Goal: Task Accomplishment & Management: Manage account settings

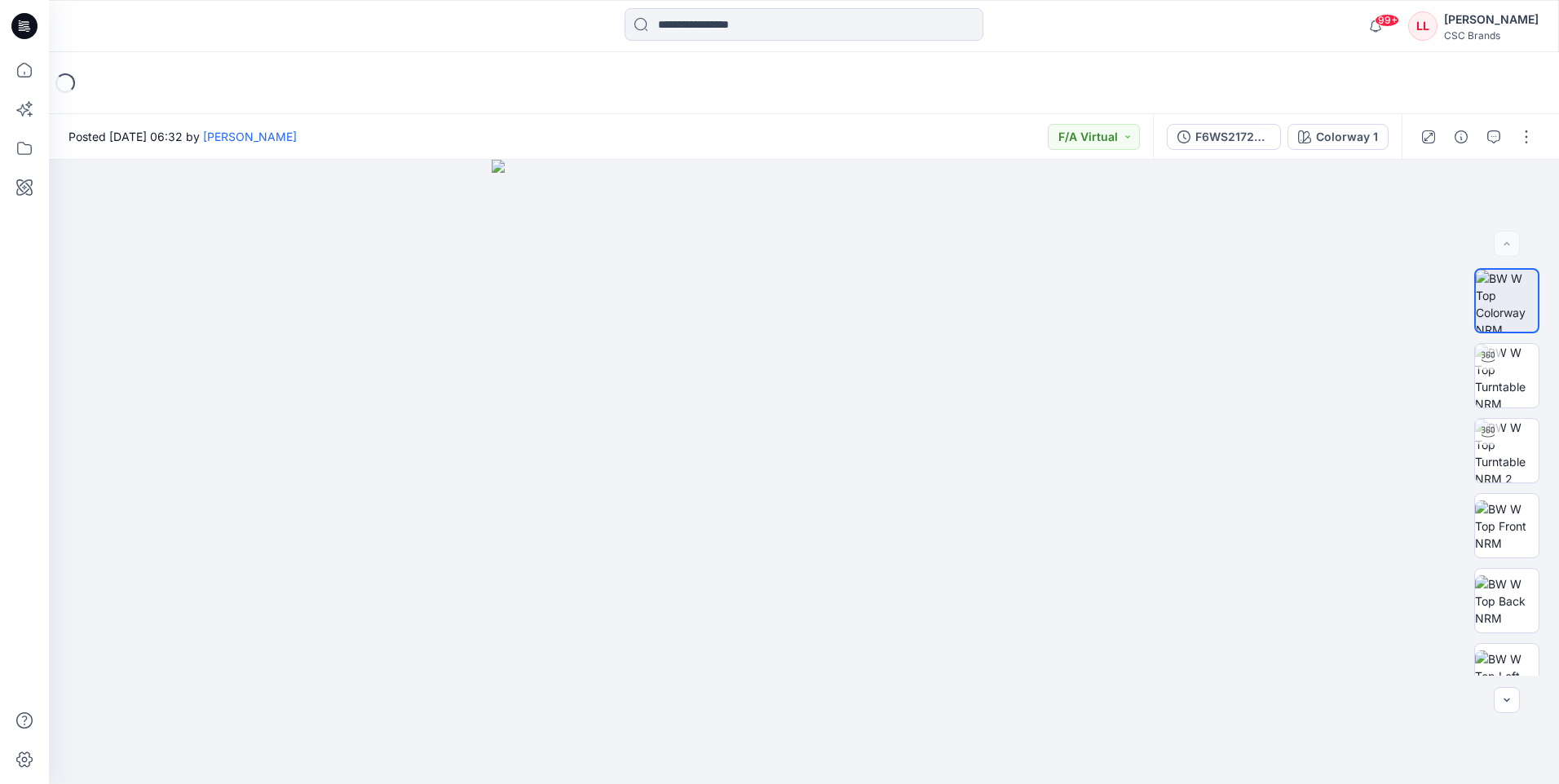
click at [21, 28] on icon at bounding box center [21, 27] width 6 height 1
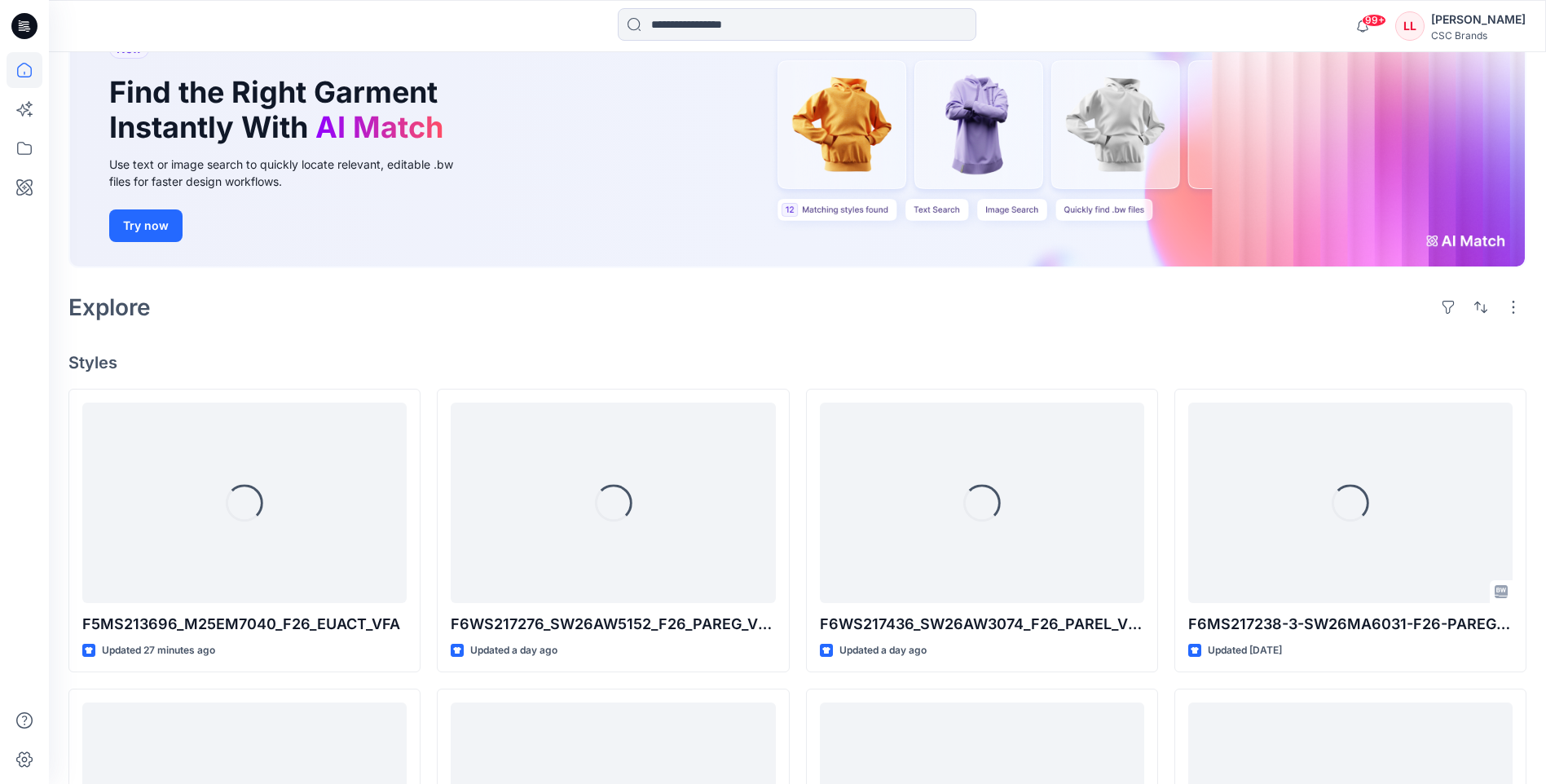
scroll to position [140, 0]
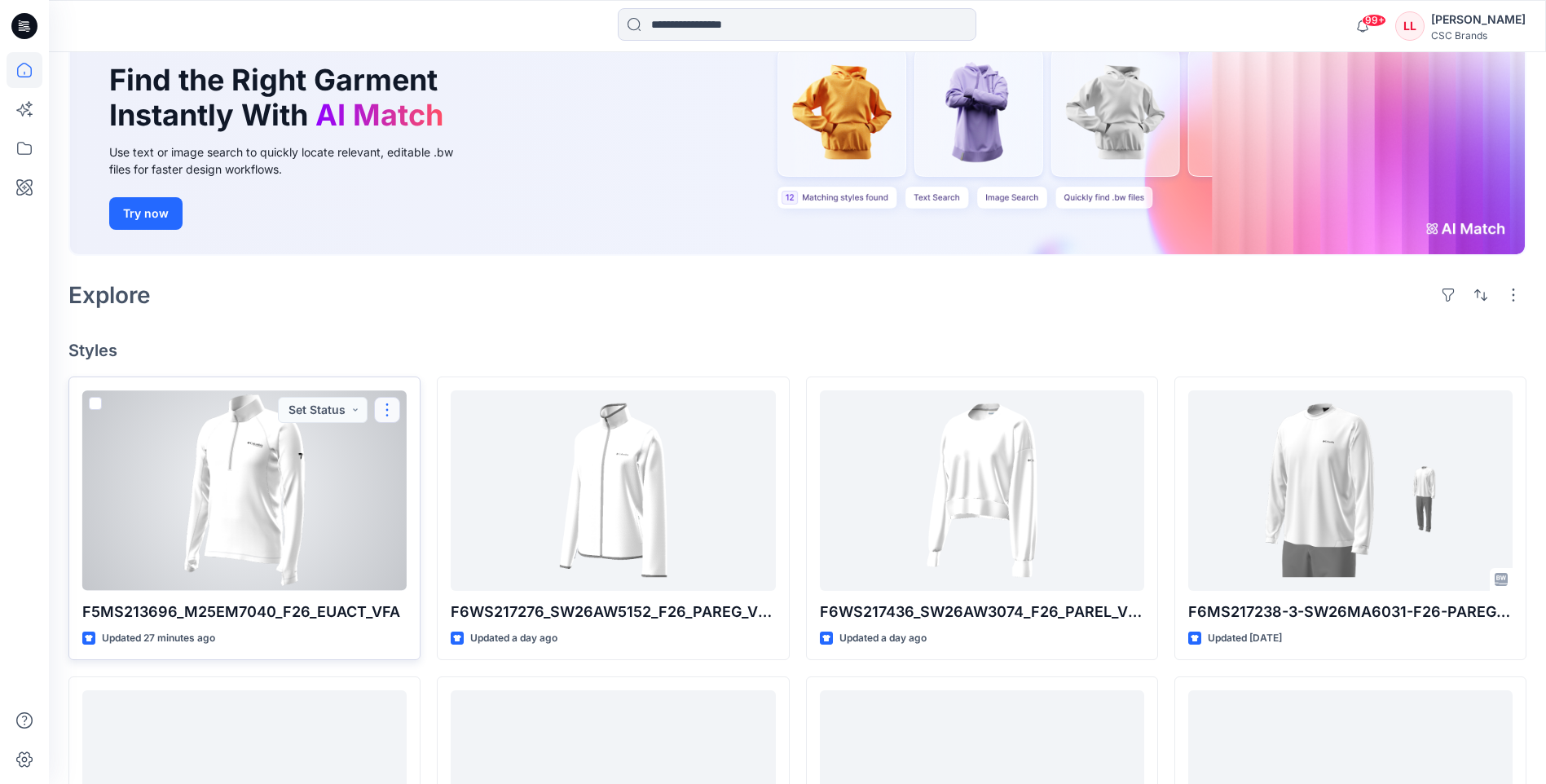
click at [389, 415] on button "button" at bounding box center [387, 410] width 26 height 26
click at [415, 442] on p "Edit" at bounding box center [417, 447] width 21 height 17
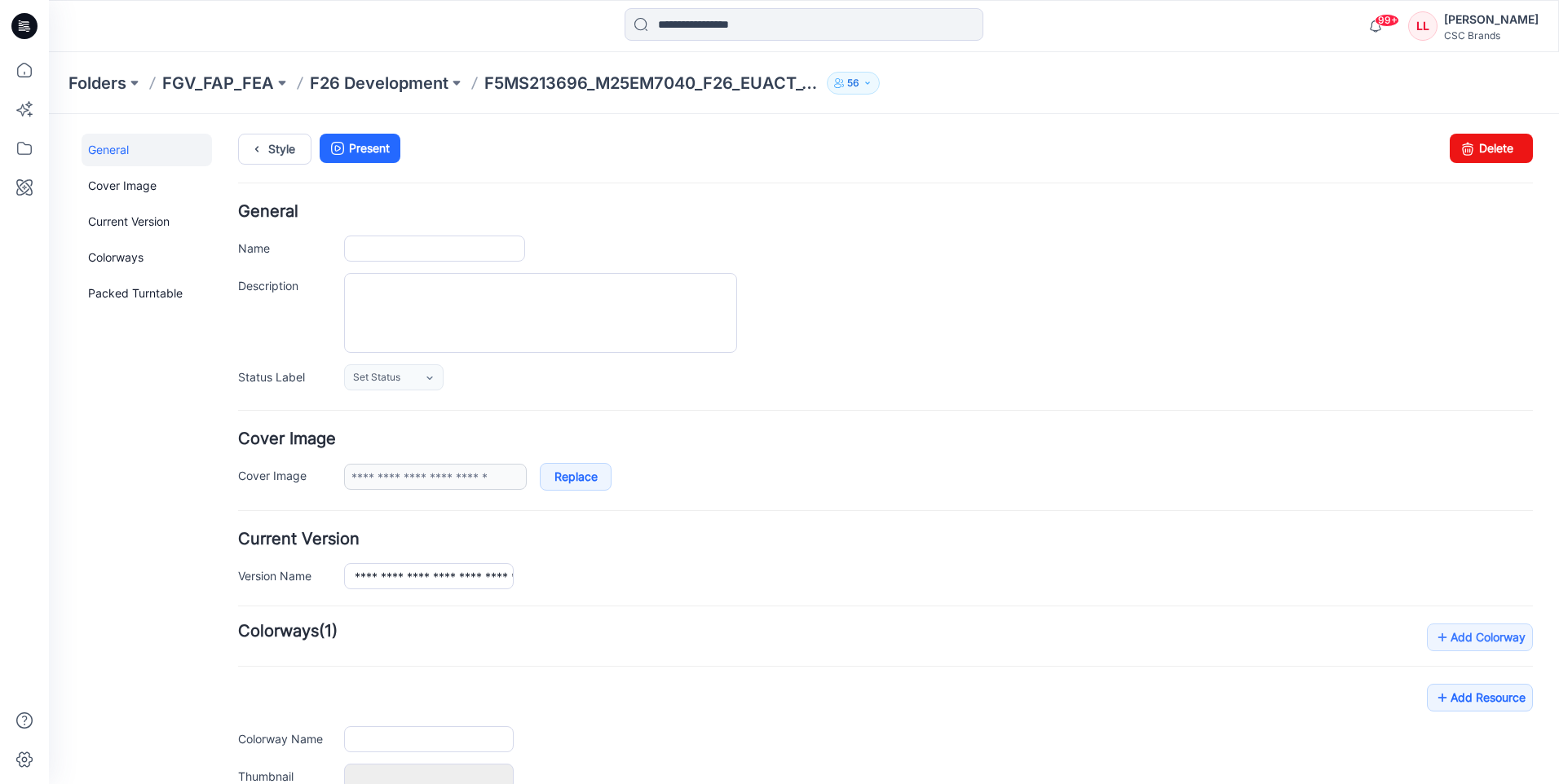
type input "**********"
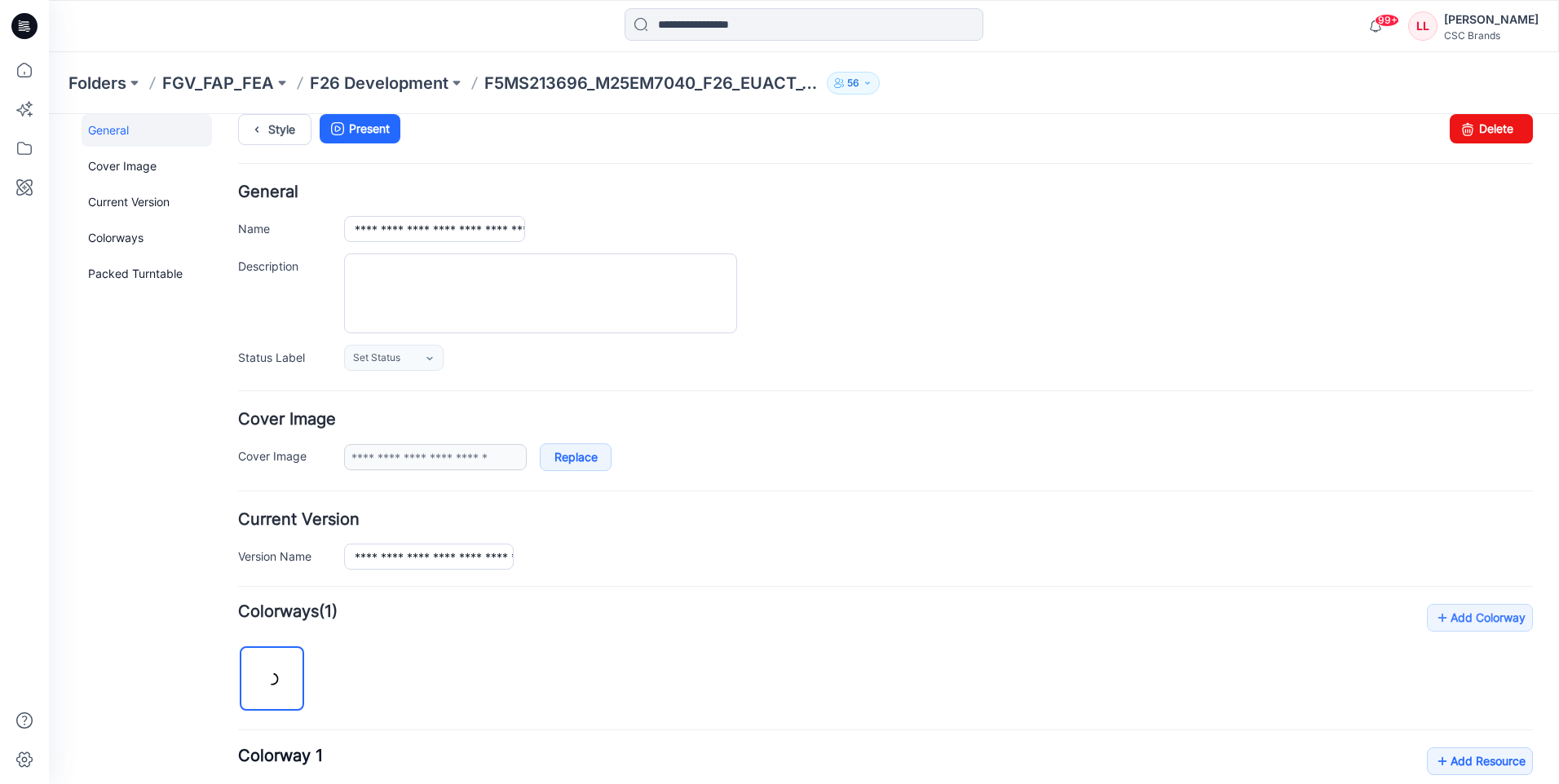
scroll to position [163, 0]
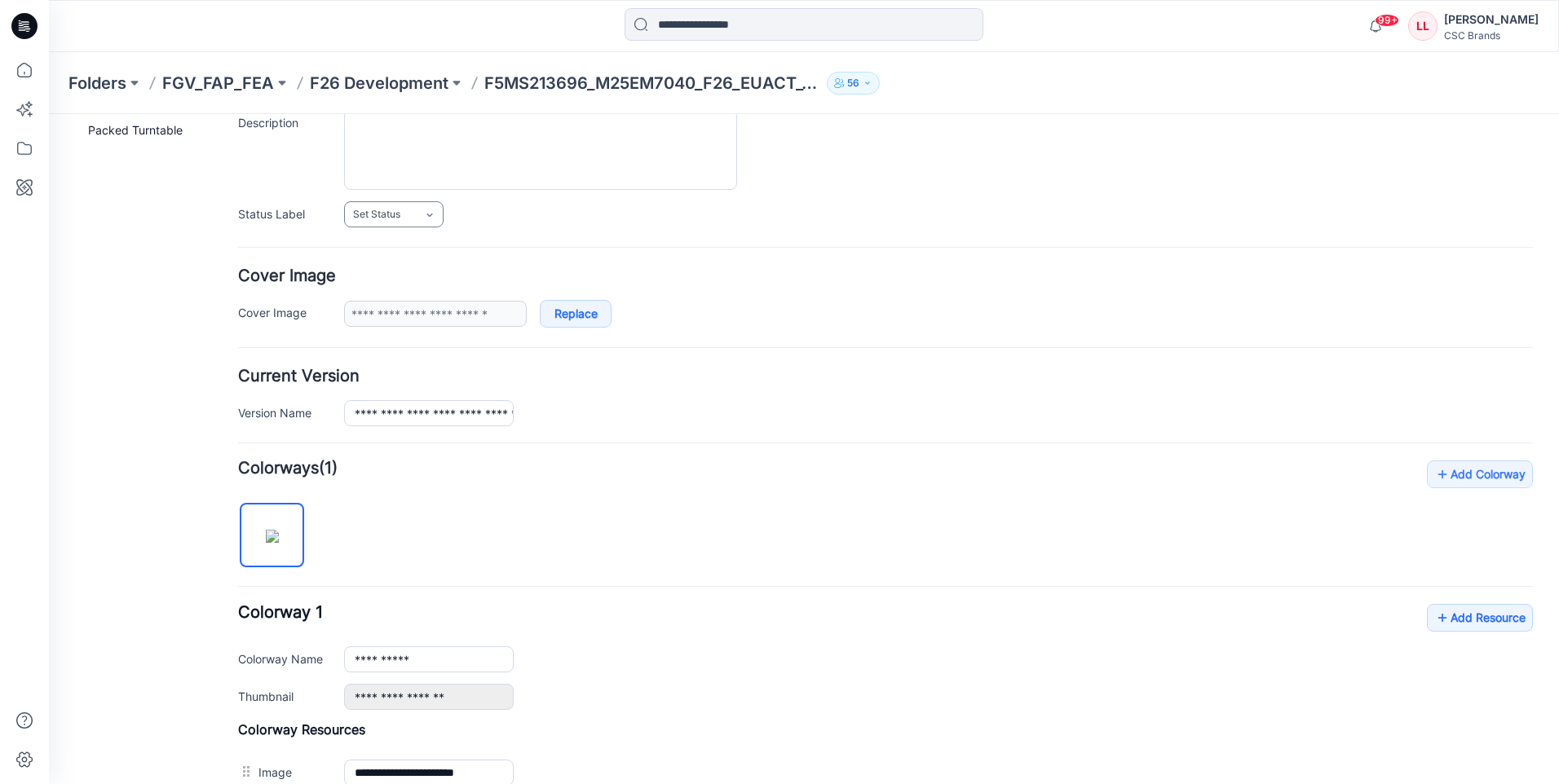
click at [435, 220] on icon at bounding box center [430, 215] width 13 height 13
click at [401, 394] on link "F/A Virtual" at bounding box center [410, 392] width 124 height 35
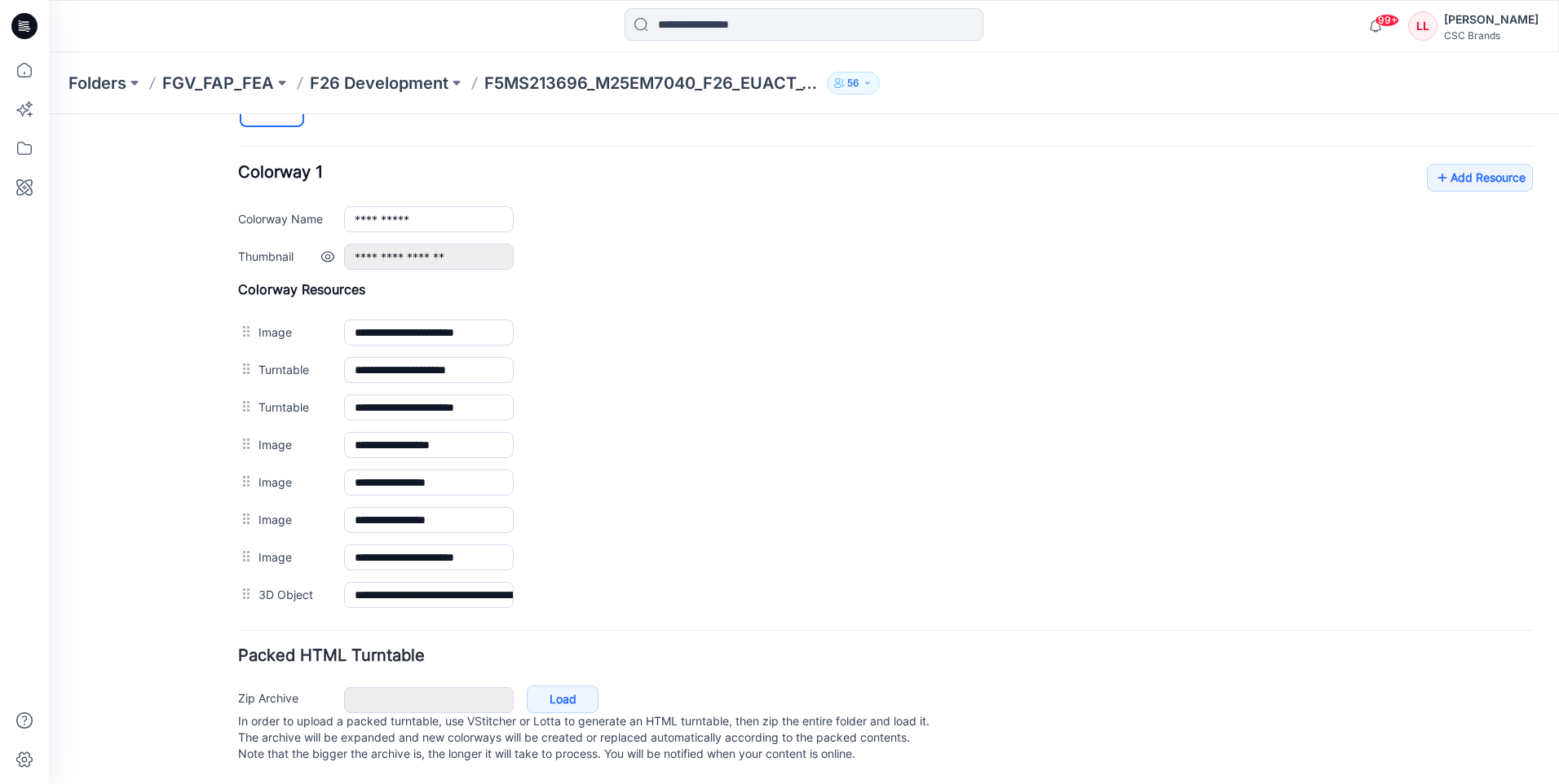
scroll to position [619, 0]
click at [1464, 166] on link "Add Resource" at bounding box center [1480, 178] width 106 height 28
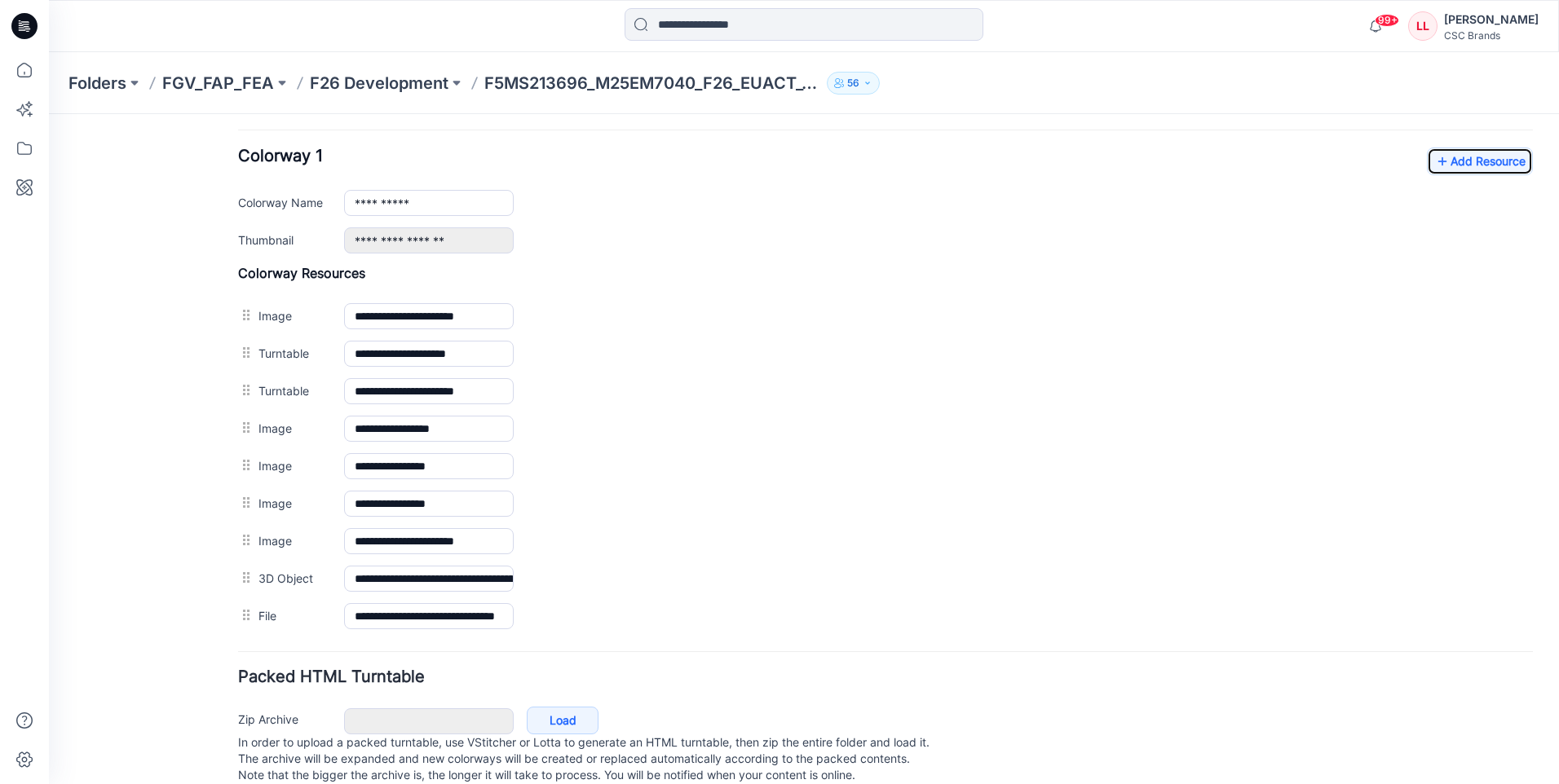
click at [21, 21] on icon at bounding box center [25, 26] width 26 height 26
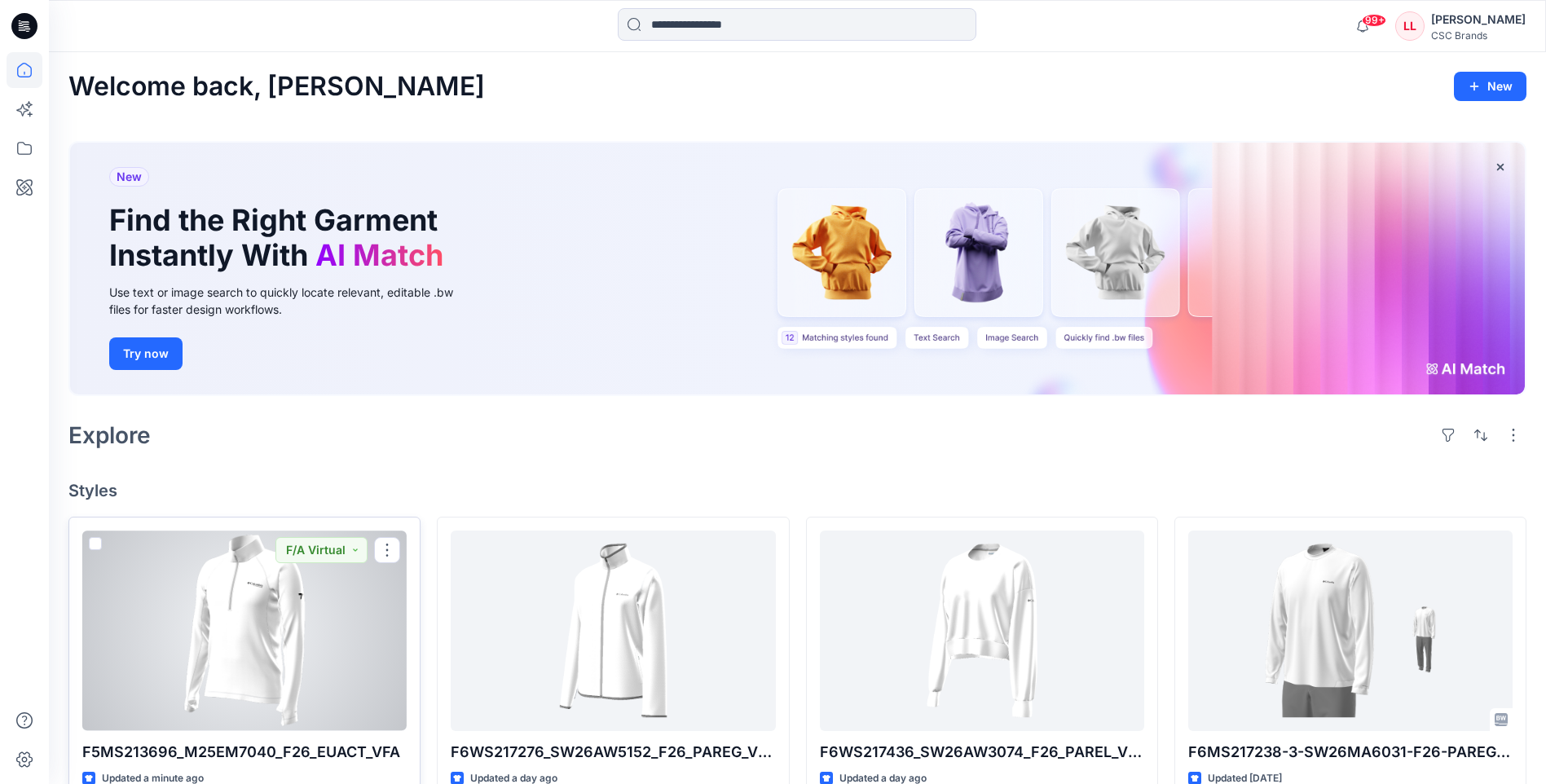
click at [326, 642] on div at bounding box center [245, 630] width 325 height 199
